Goal: Task Accomplishment & Management: Manage account settings

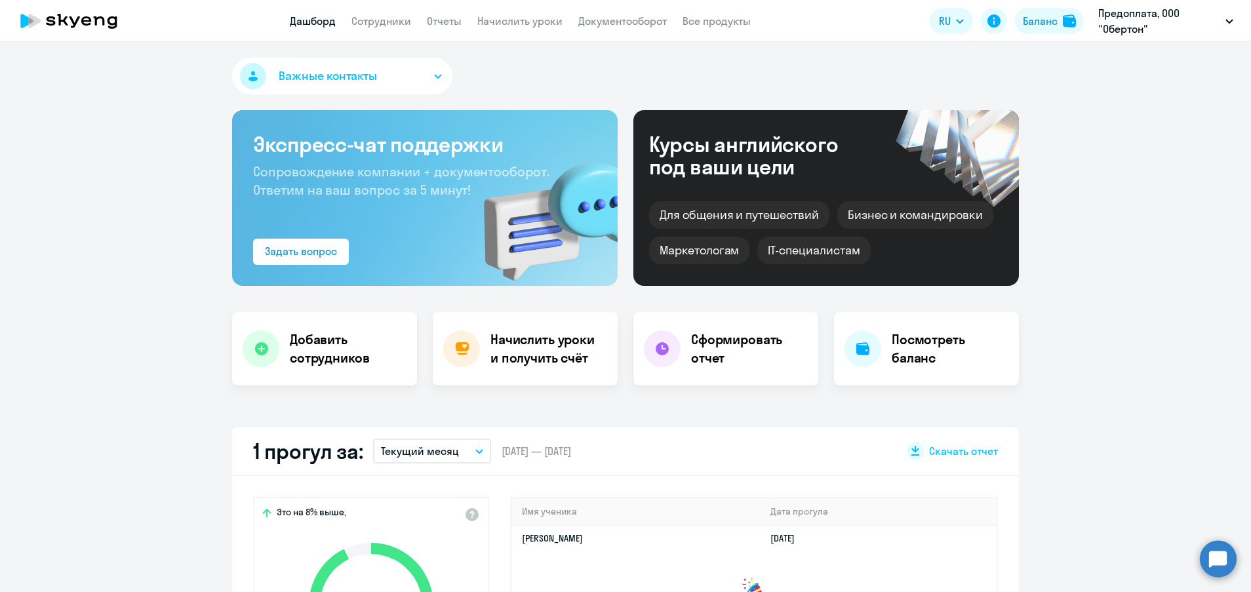
select select "30"
click at [364, 25] on link "Сотрудники" at bounding box center [381, 20] width 60 height 13
select select "30"
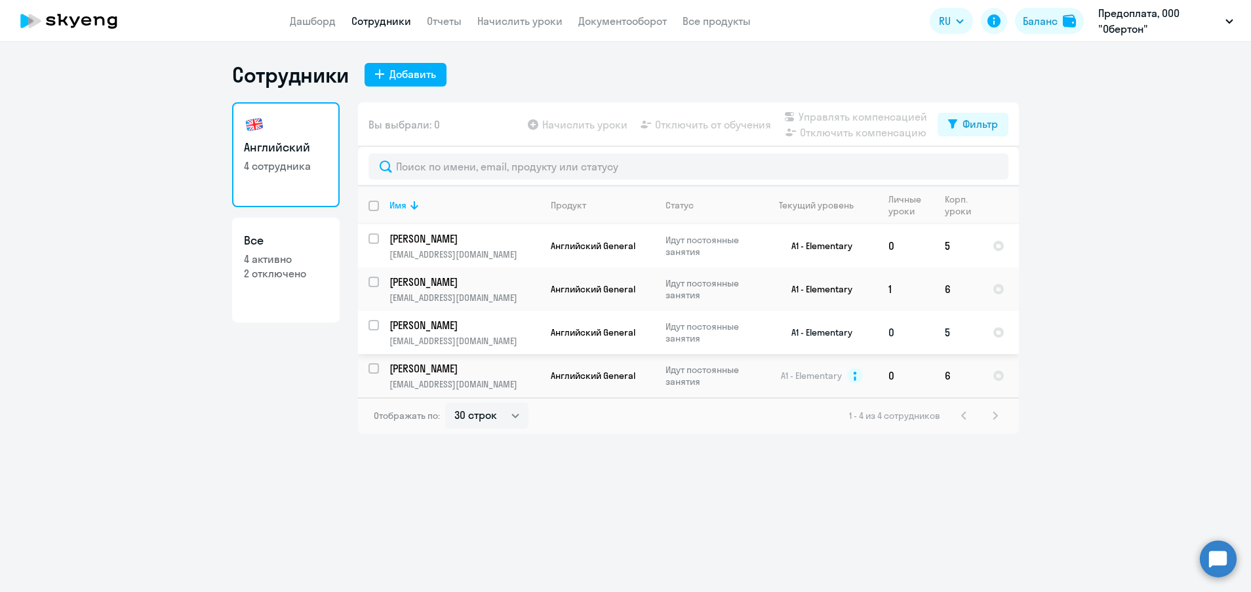
click at [890, 326] on td "0" at bounding box center [906, 332] width 56 height 43
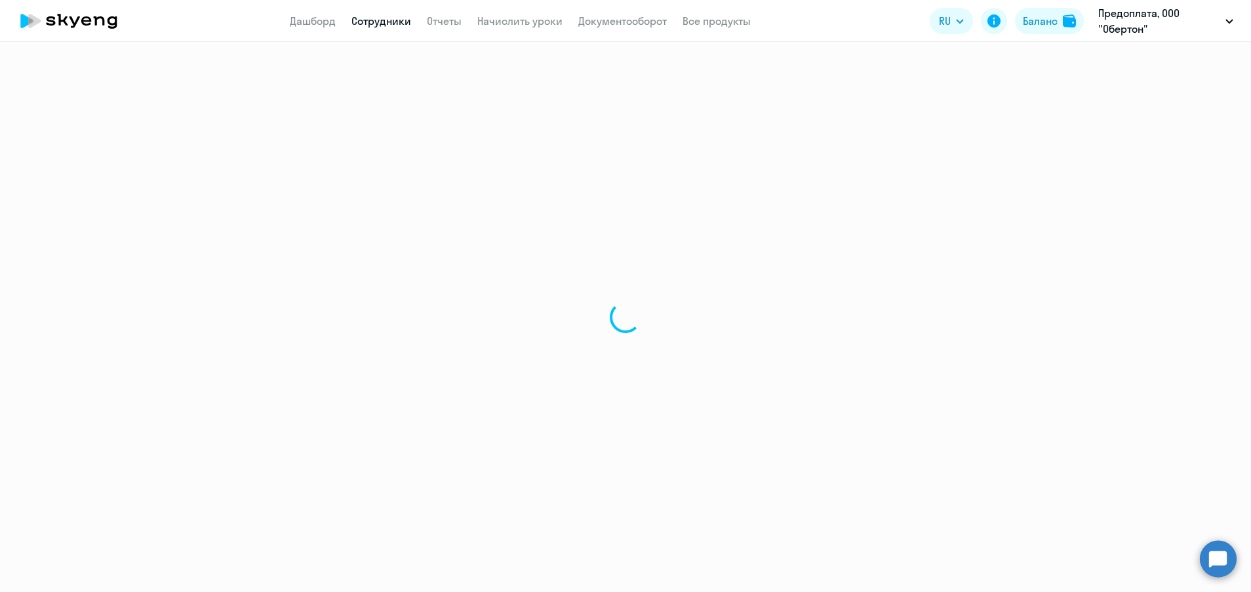
select select "english"
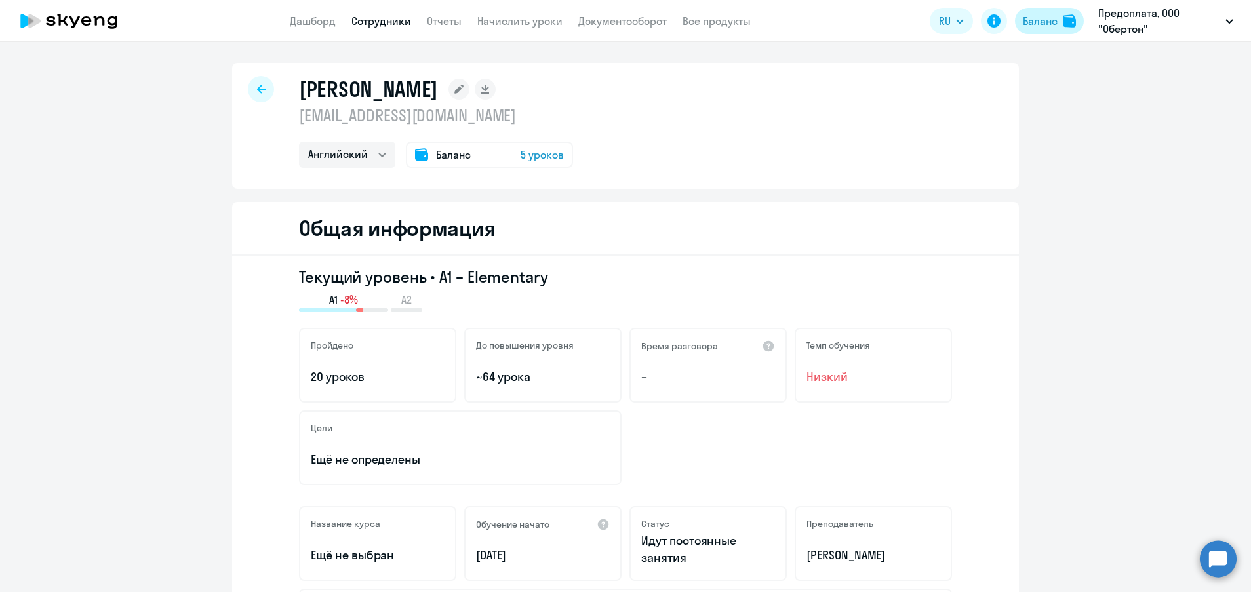
click at [1038, 25] on div "Баланс" at bounding box center [1040, 21] width 35 height 16
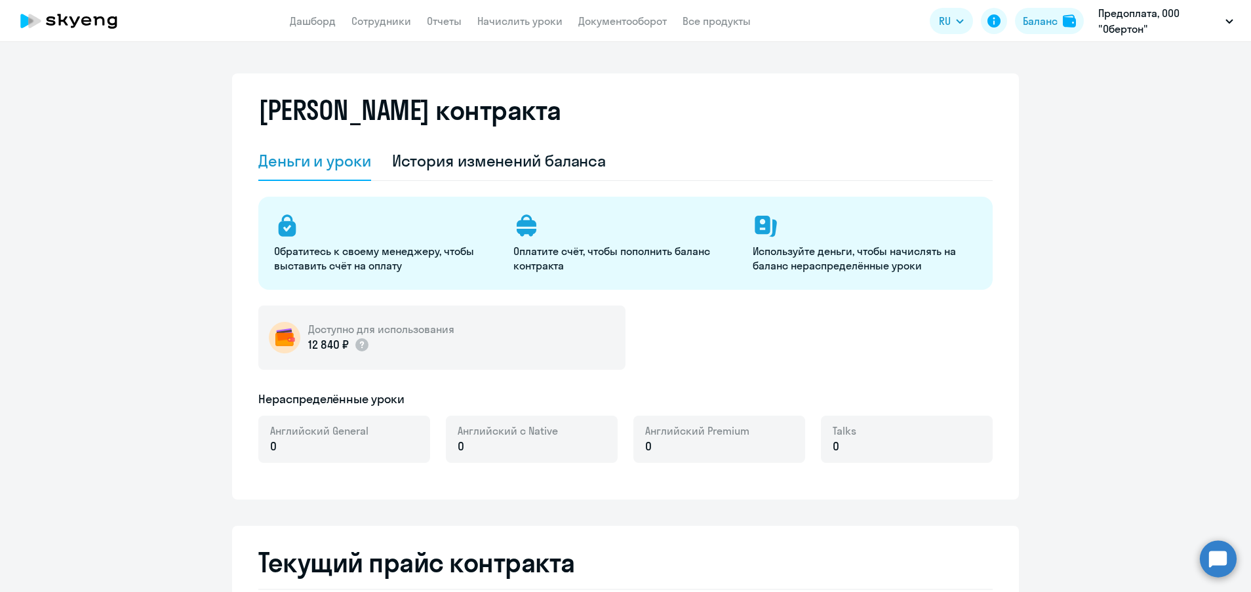
select select "english_adult_not_native_speaker"
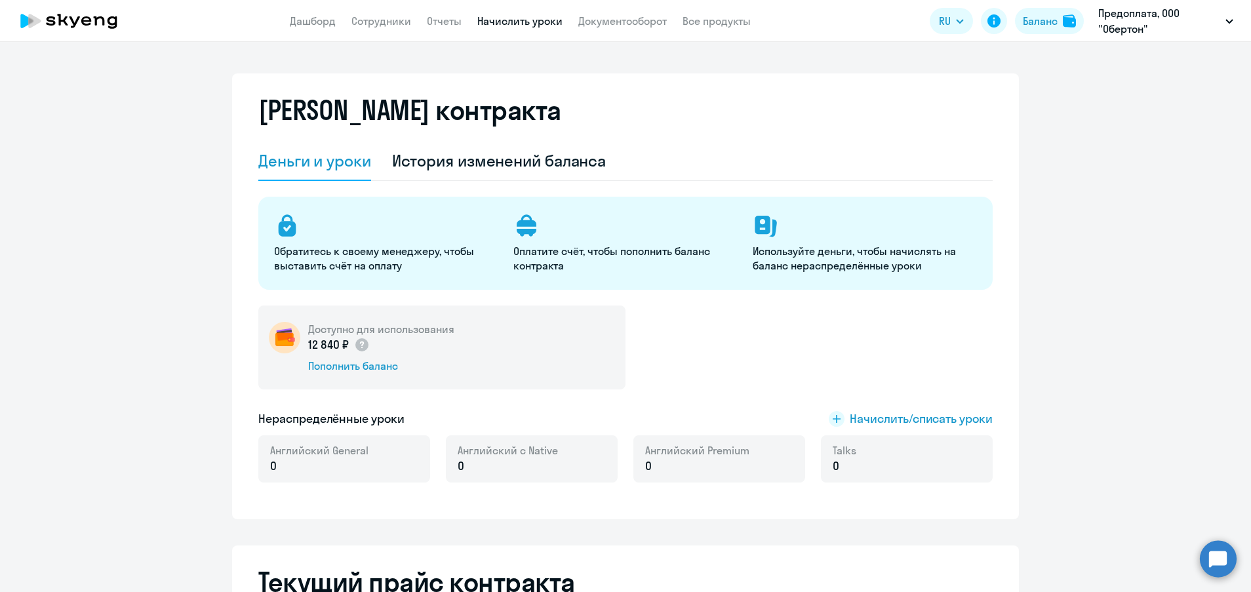
click at [517, 22] on link "Начислить уроки" at bounding box center [519, 20] width 85 height 13
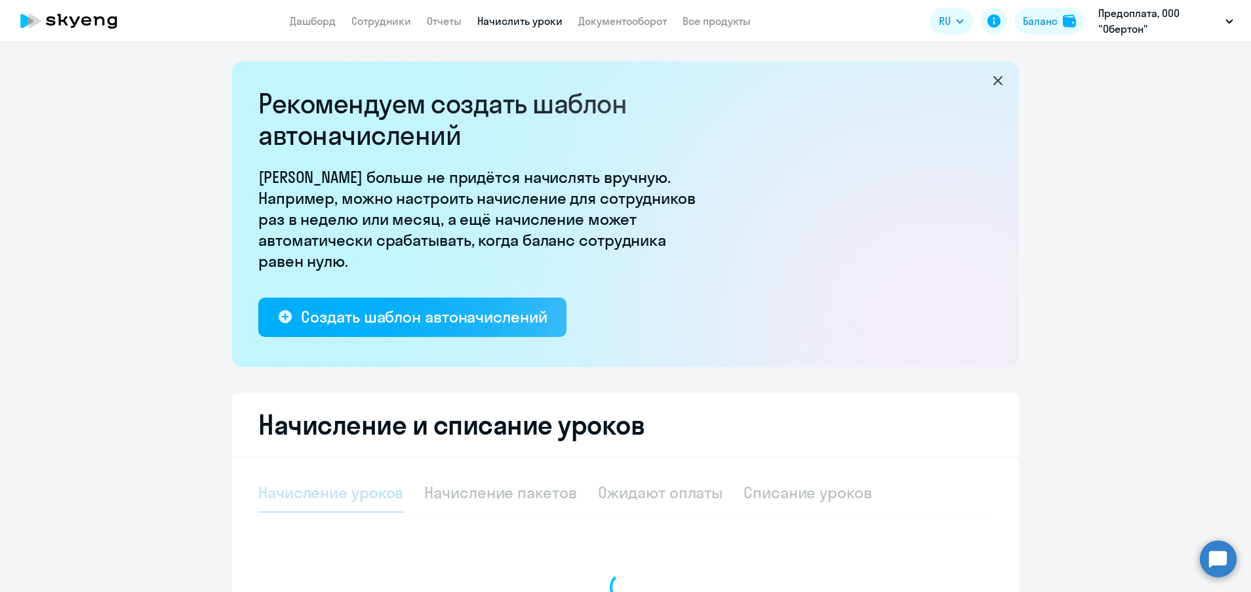
select select "10"
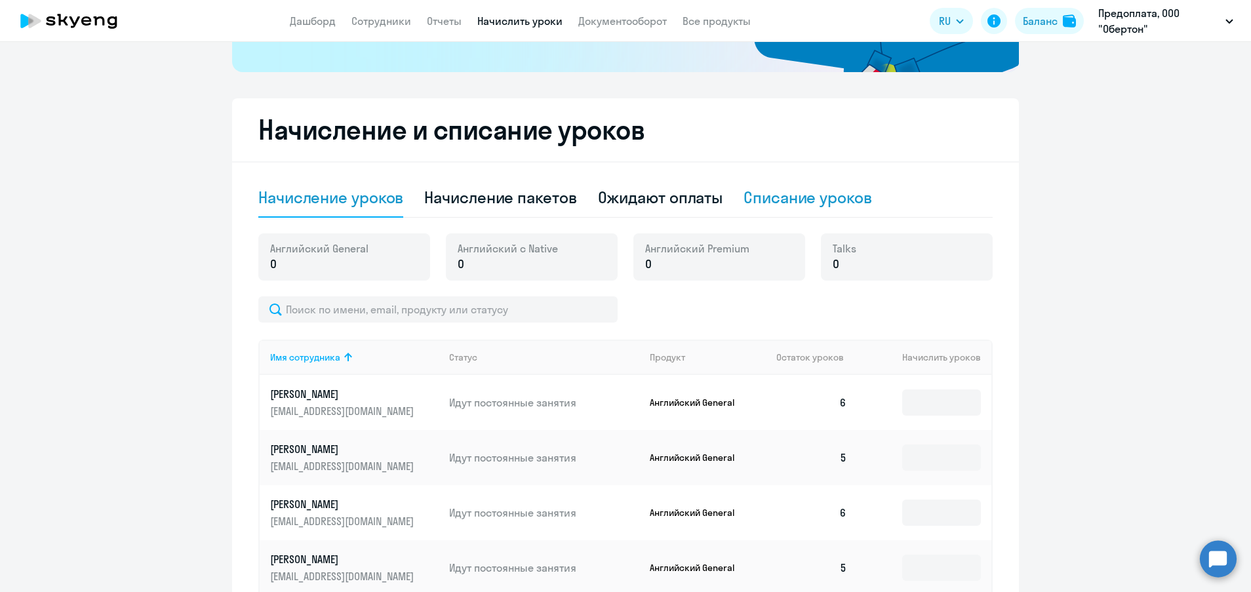
scroll to position [393, 0]
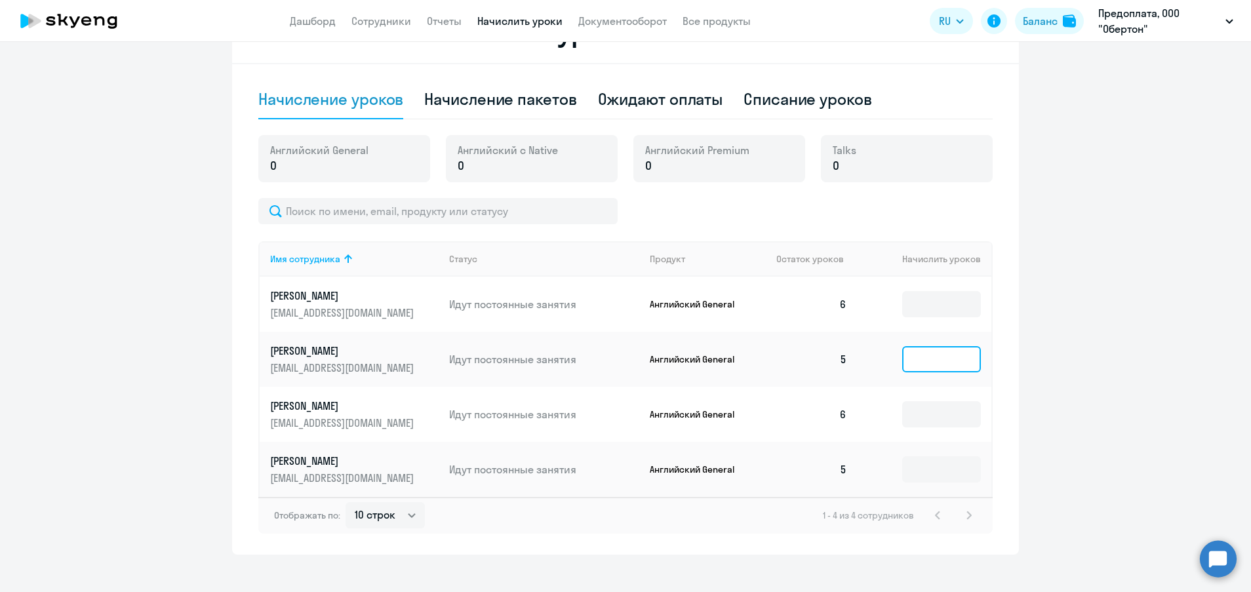
click at [914, 362] on input at bounding box center [941, 359] width 79 height 26
type input "5"
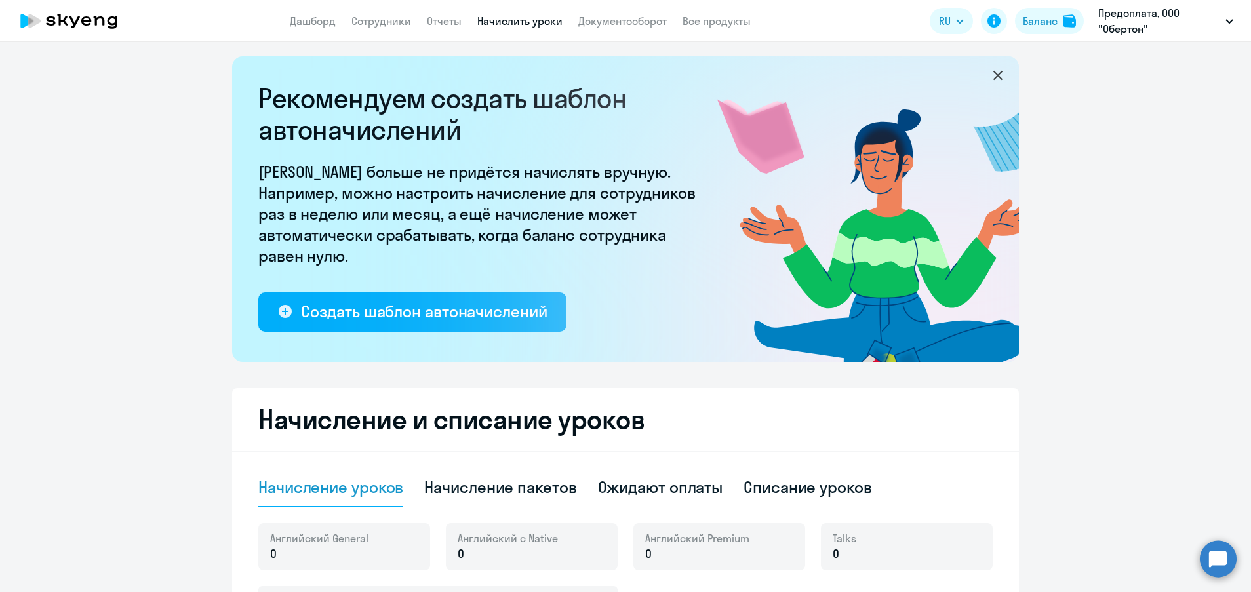
scroll to position [0, 0]
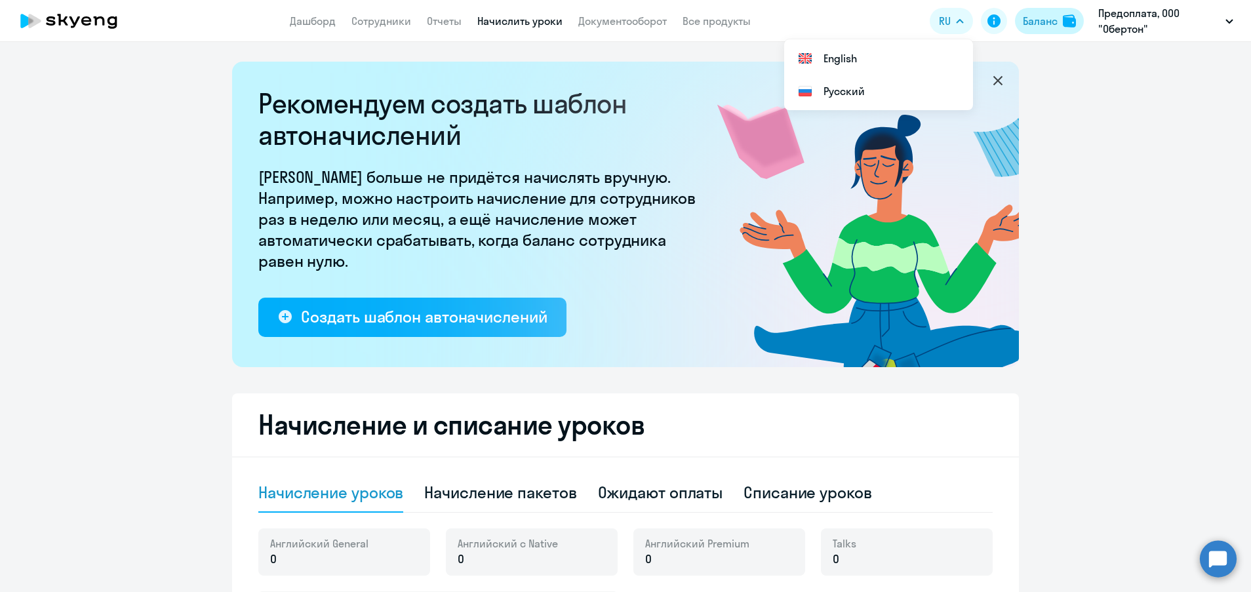
click at [1065, 17] on img at bounding box center [1069, 20] width 13 height 13
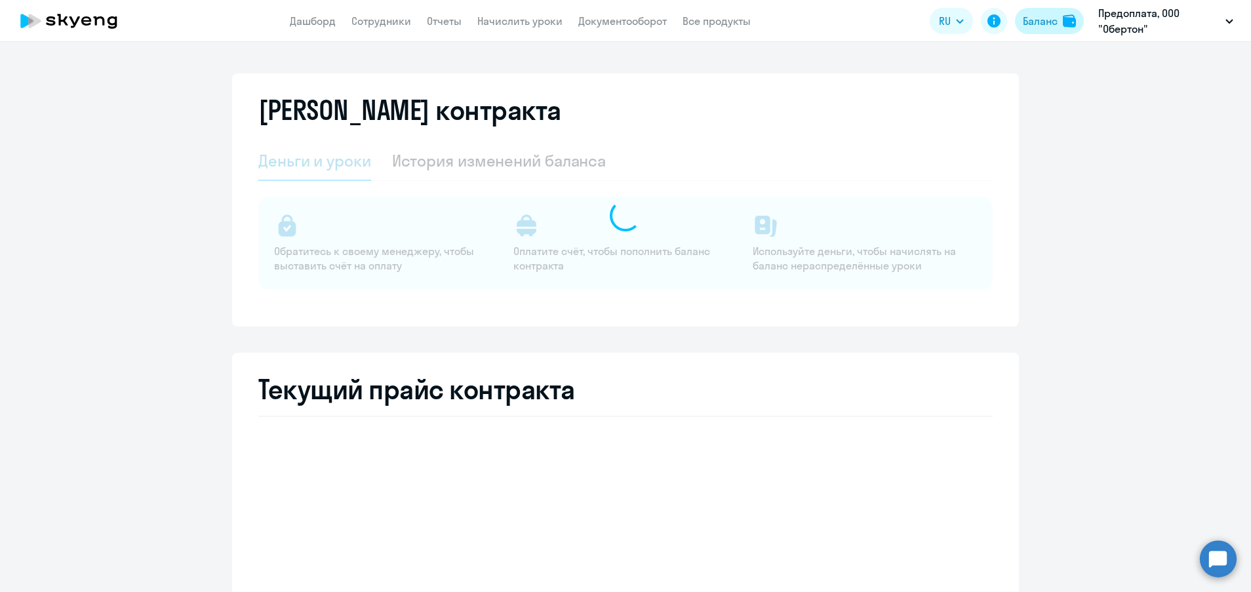
select select "english_adult_not_native_speaker"
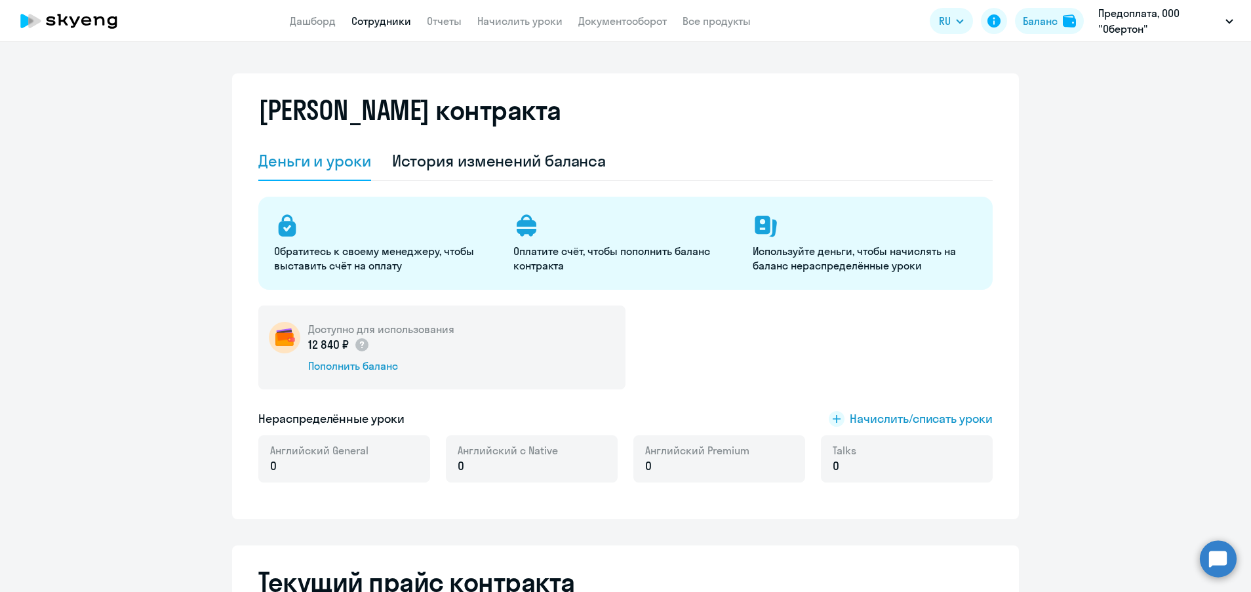
click at [393, 21] on link "Сотрудники" at bounding box center [381, 20] width 60 height 13
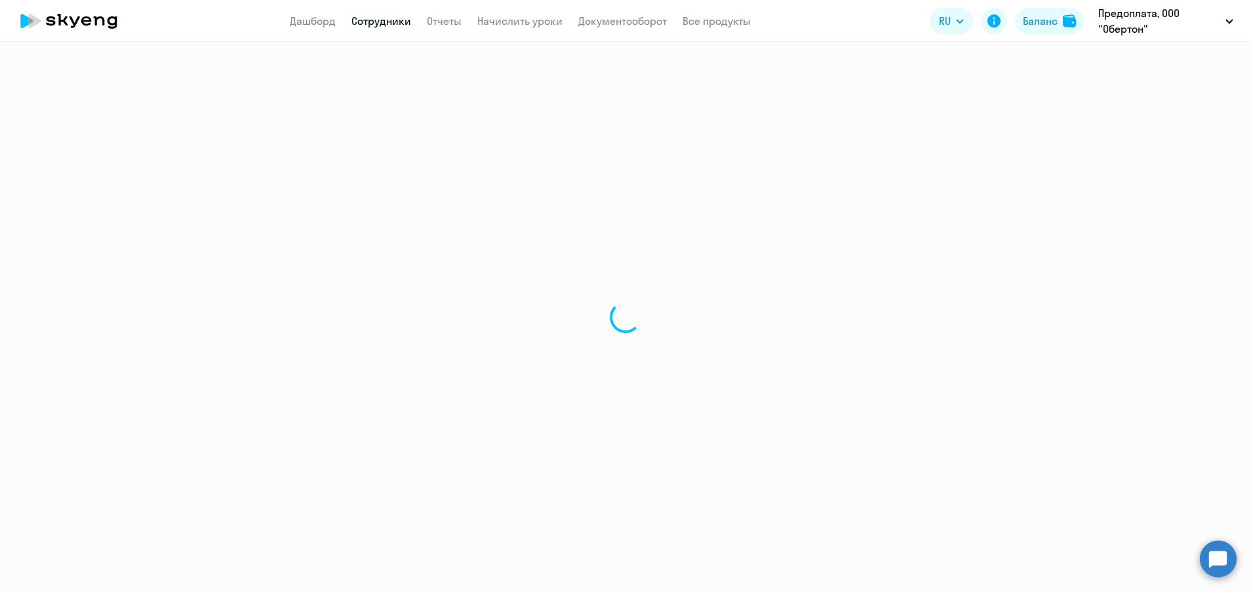
select select "30"
